Goal: Task Accomplishment & Management: Manage account settings

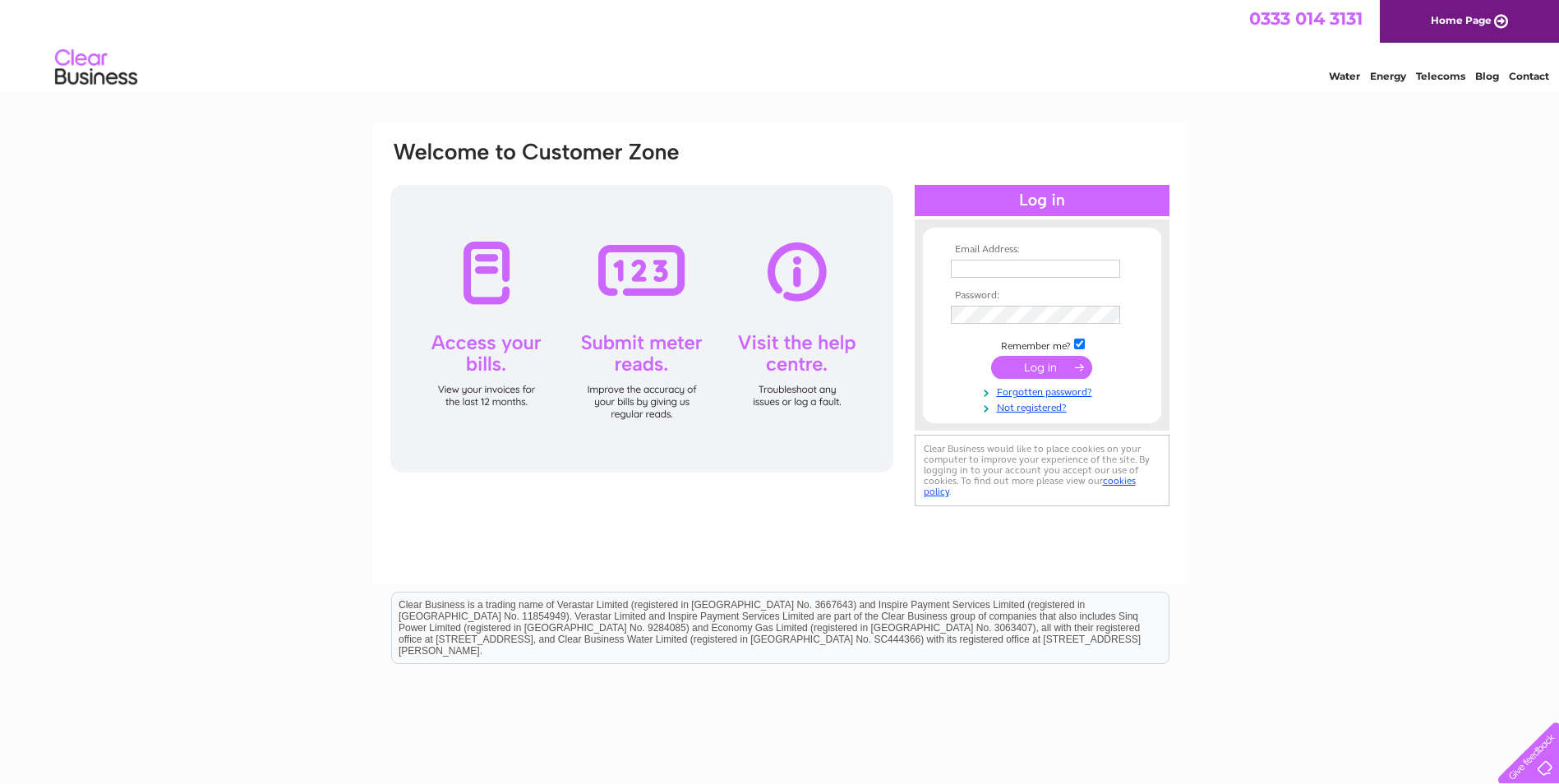
type input "[EMAIL_ADDRESS][DOMAIN_NAME]"
click at [1027, 361] on input "submit" at bounding box center [1042, 367] width 101 height 23
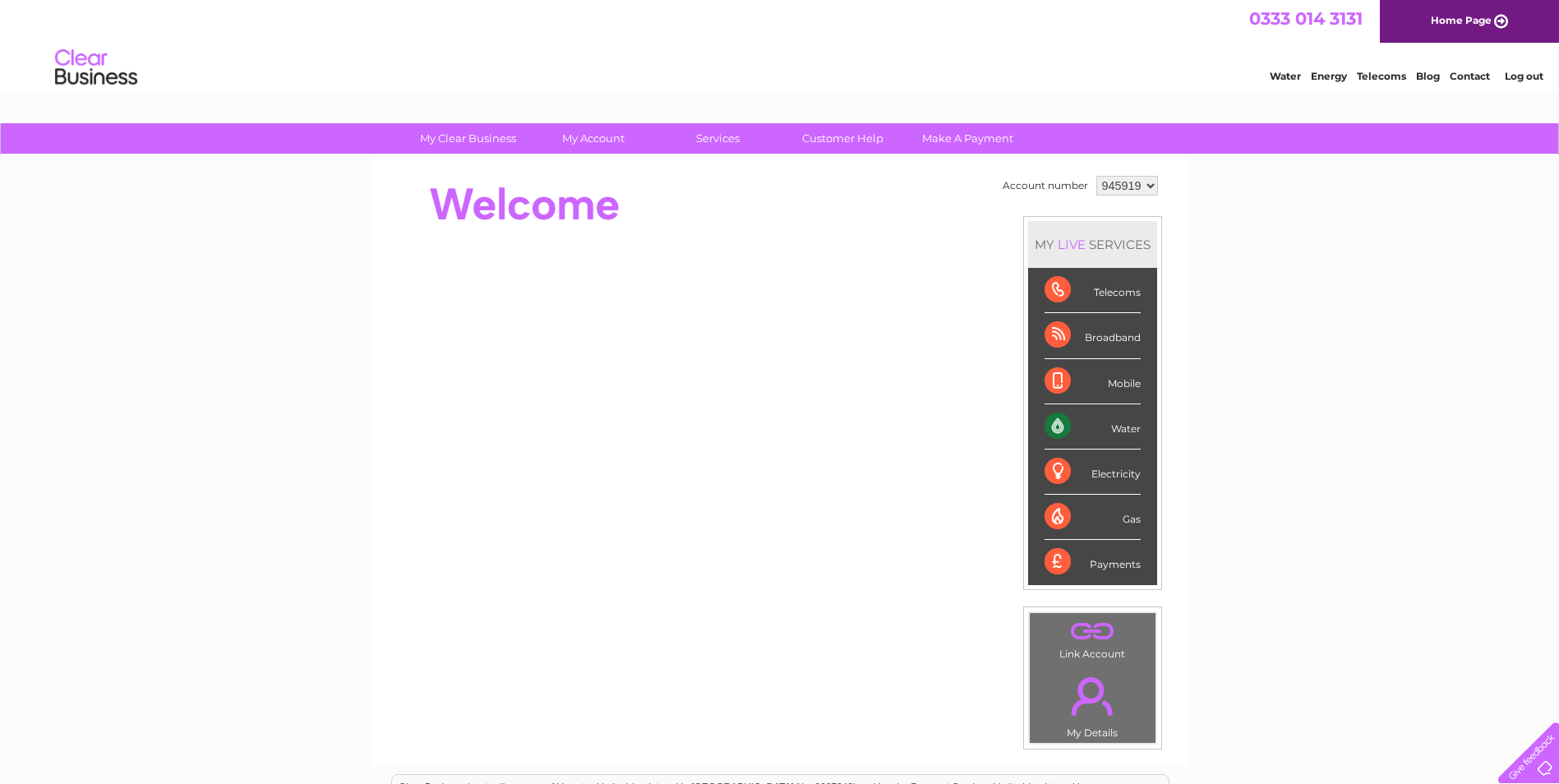
click at [1120, 424] on div "Water" at bounding box center [1092, 427] width 96 height 46
click at [1058, 426] on div "Water" at bounding box center [1092, 427] width 96 height 46
click at [1117, 432] on div "Water" at bounding box center [1092, 427] width 96 height 46
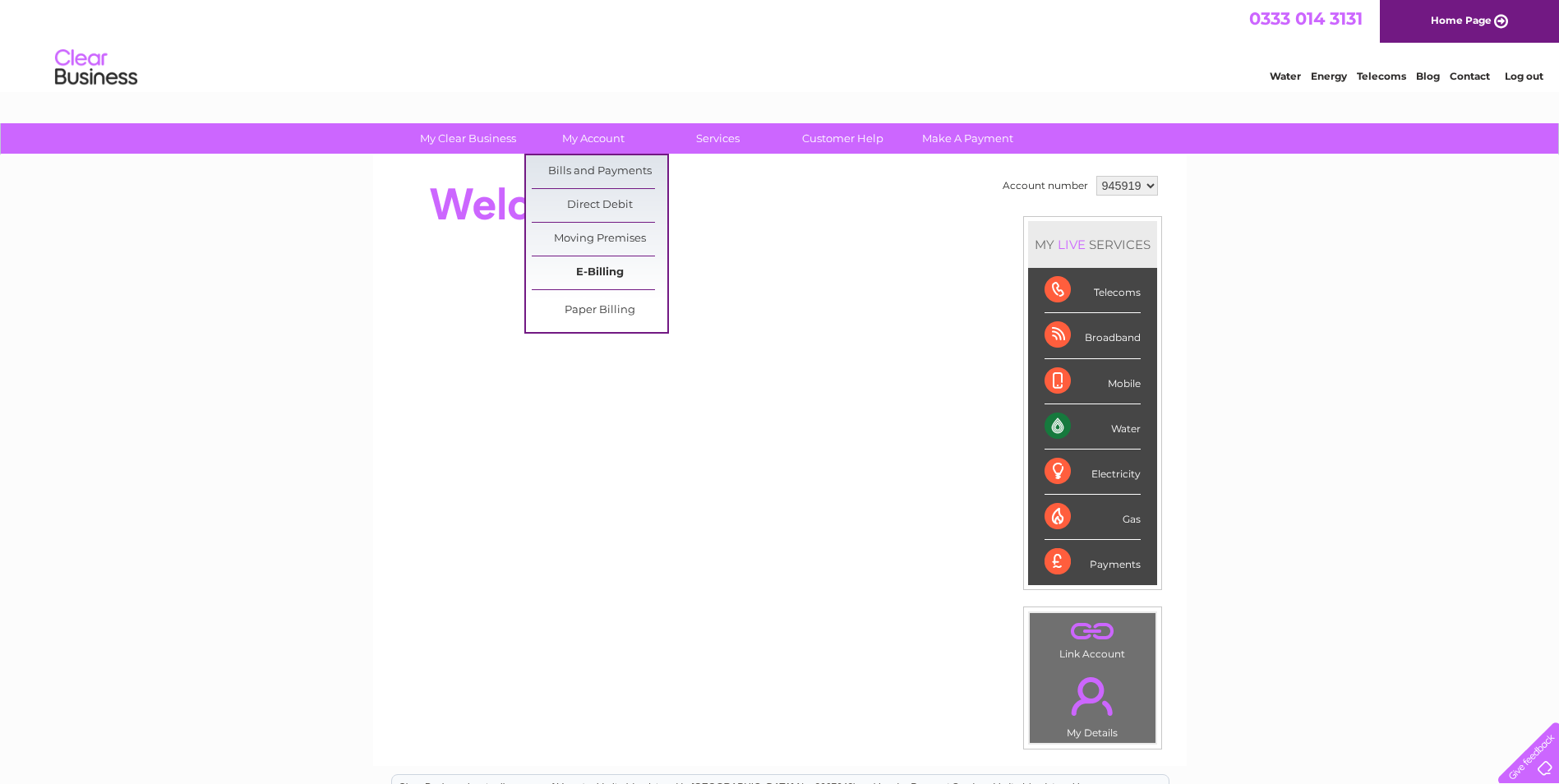
click at [610, 263] on link "E-Billing" at bounding box center [599, 273] width 136 height 33
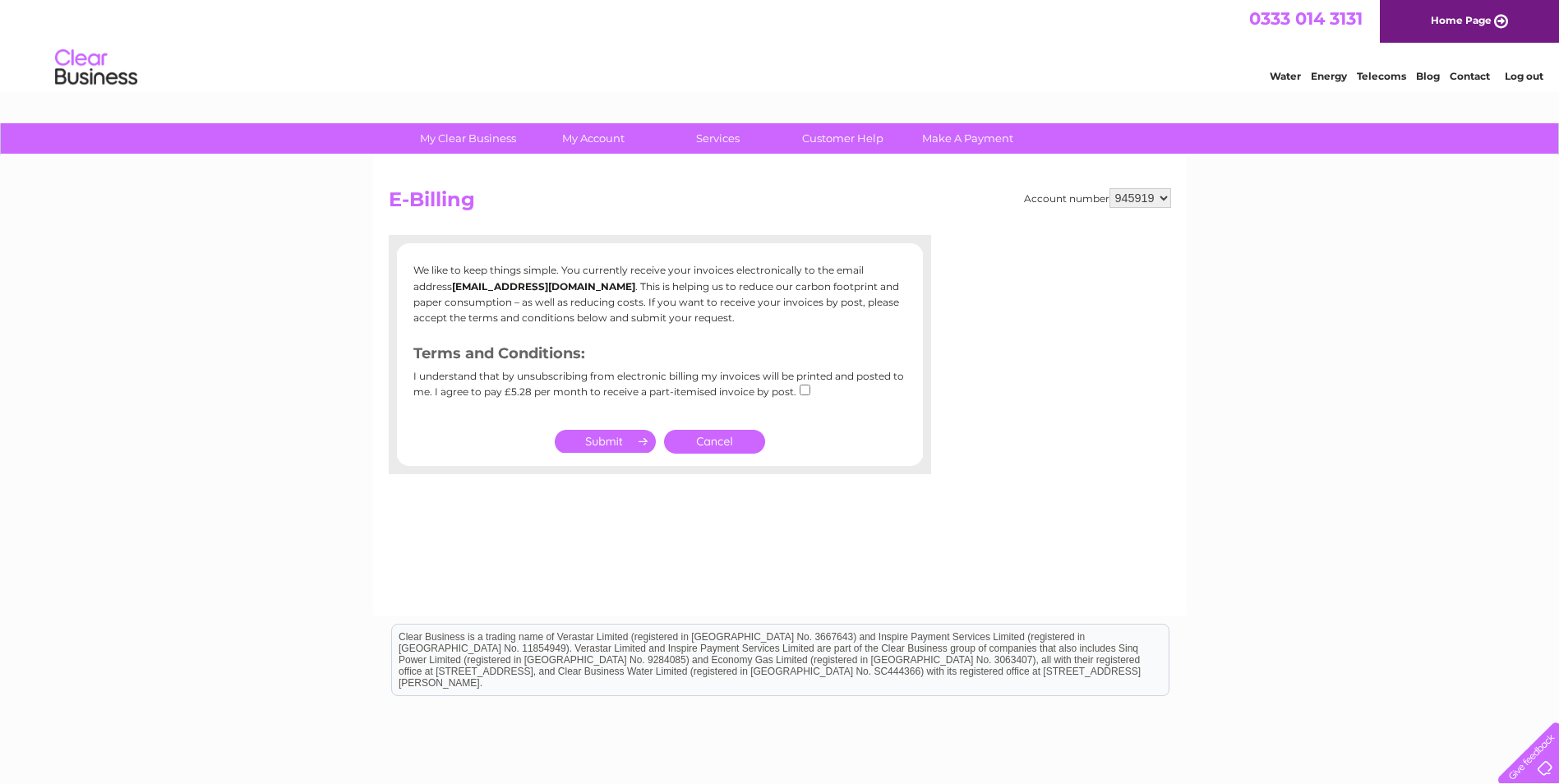
click at [722, 438] on link "Cancel" at bounding box center [714, 442] width 101 height 24
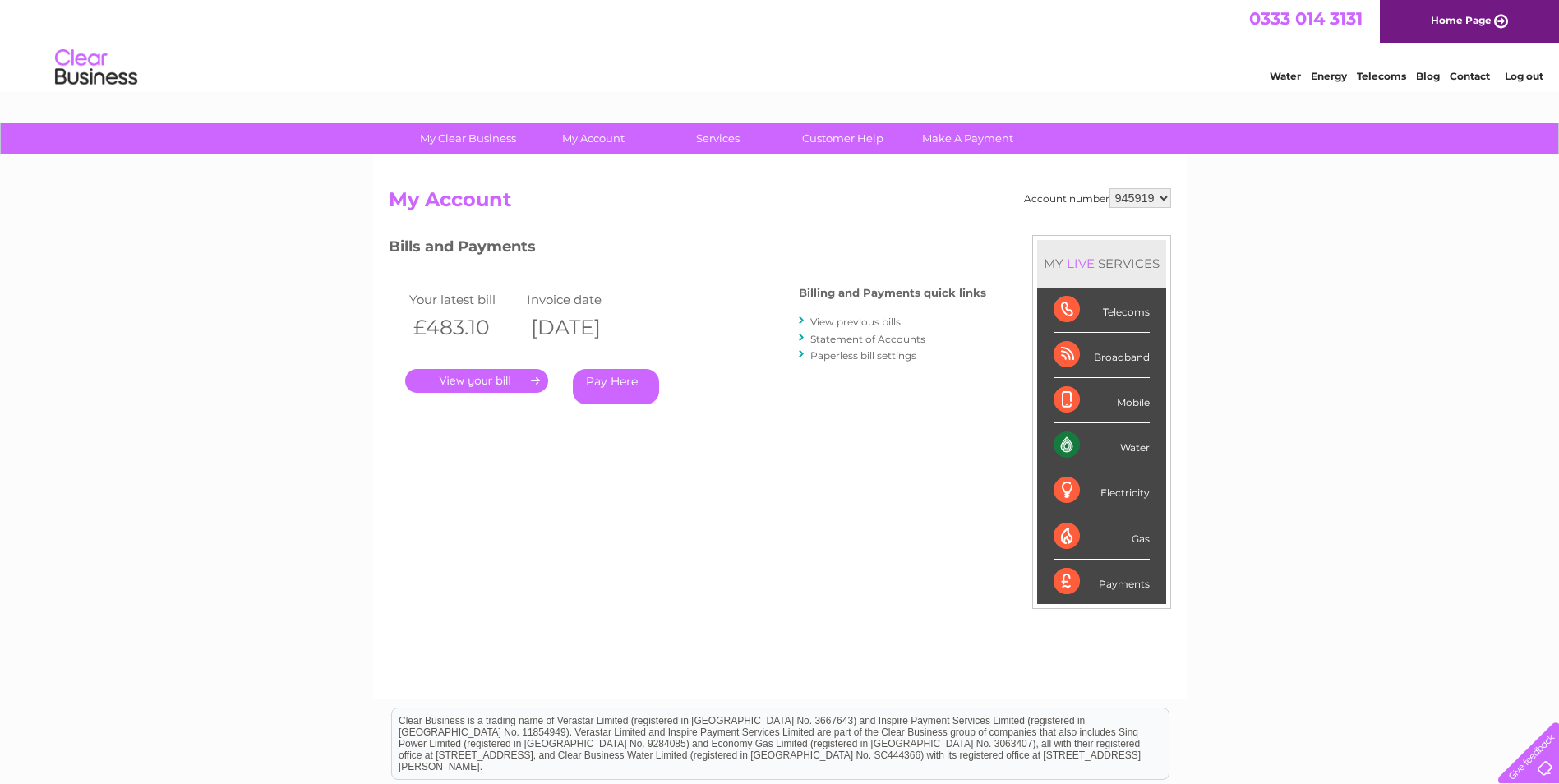
click at [538, 376] on link "." at bounding box center [477, 380] width 143 height 24
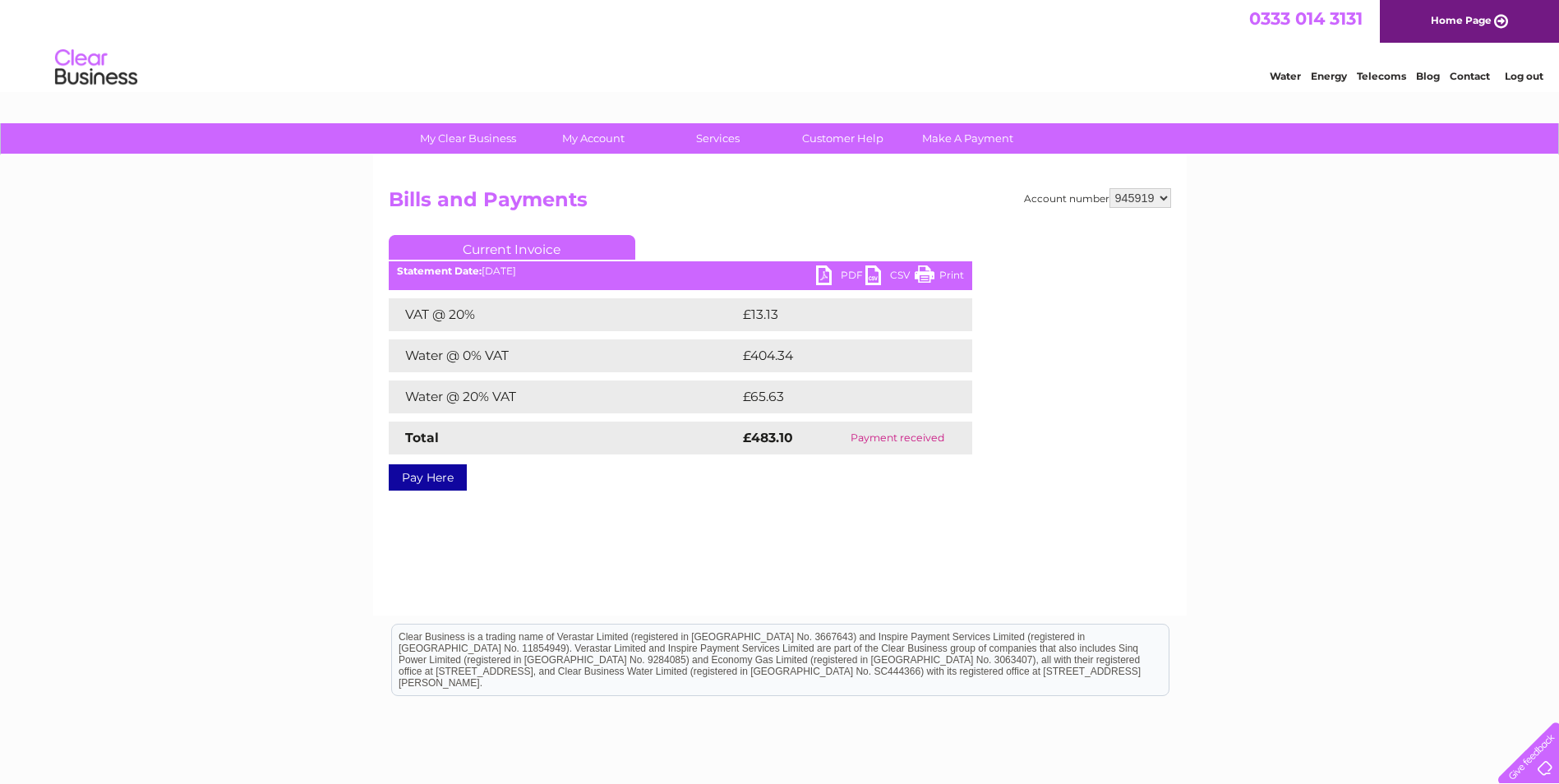
click at [850, 275] on link "PDF" at bounding box center [840, 277] width 49 height 24
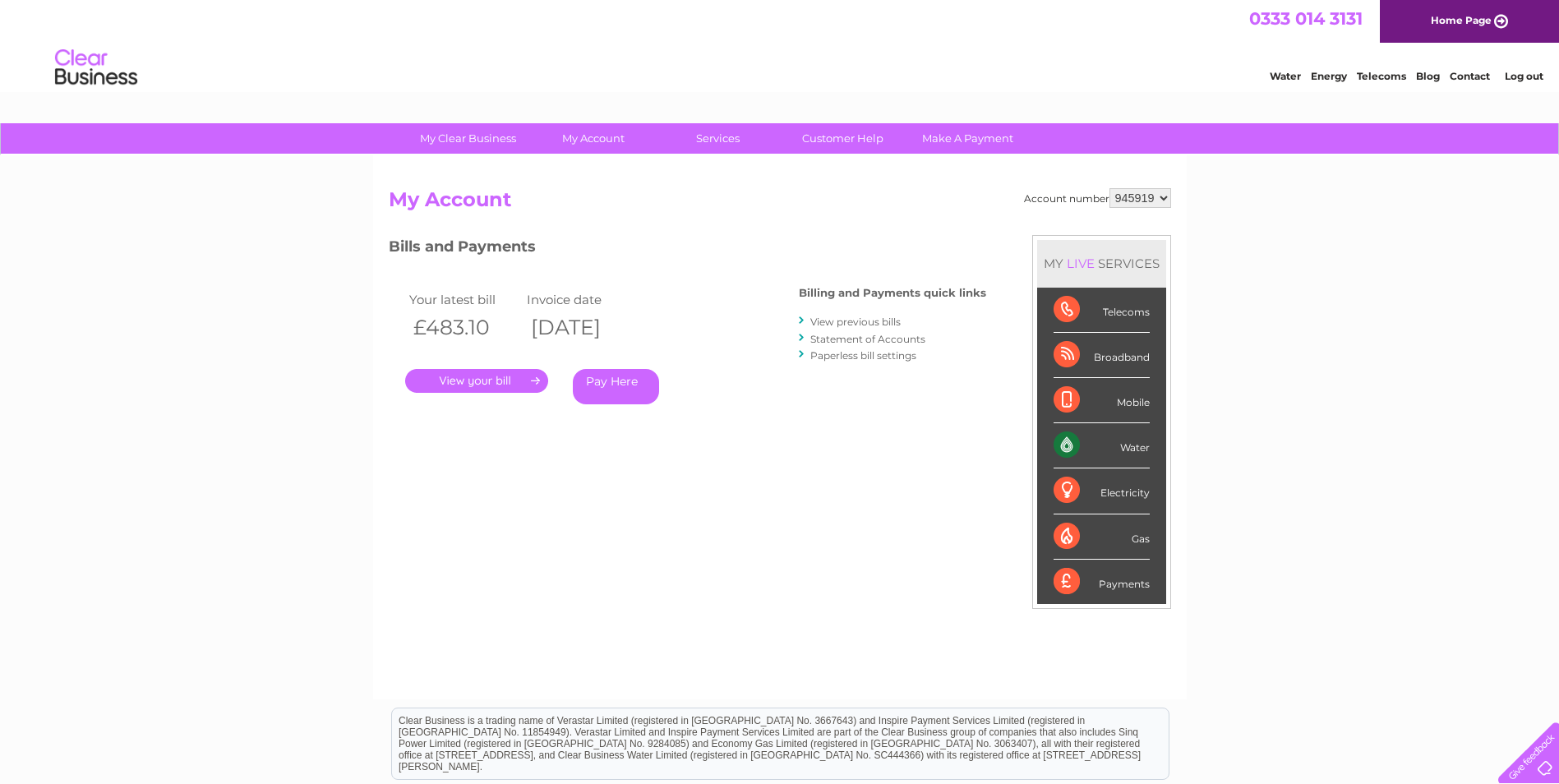
click at [886, 320] on link "View previous bills" at bounding box center [855, 322] width 90 height 12
